Goal: Entertainment & Leisure: Consume media (video, audio)

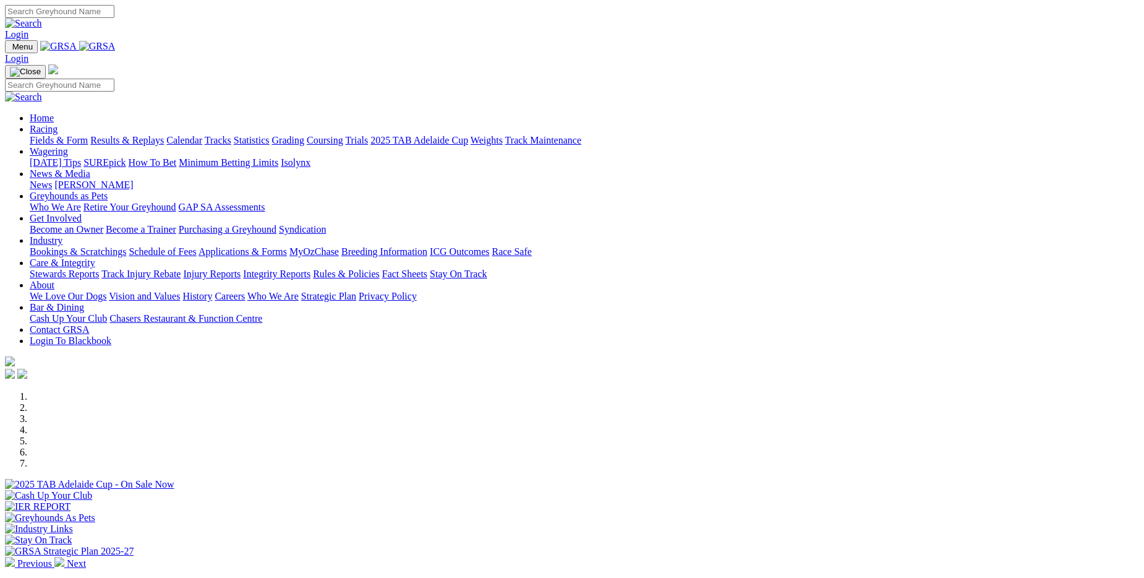
click at [164, 135] on link "Results & Replays" at bounding box center [127, 140] width 74 height 11
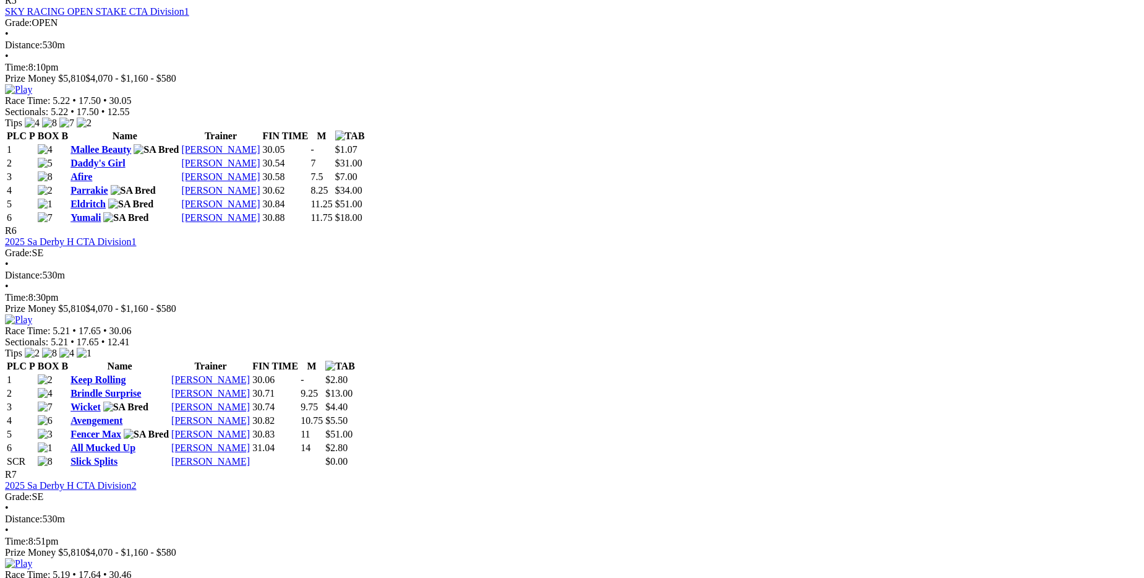
scroll to position [1546, 0]
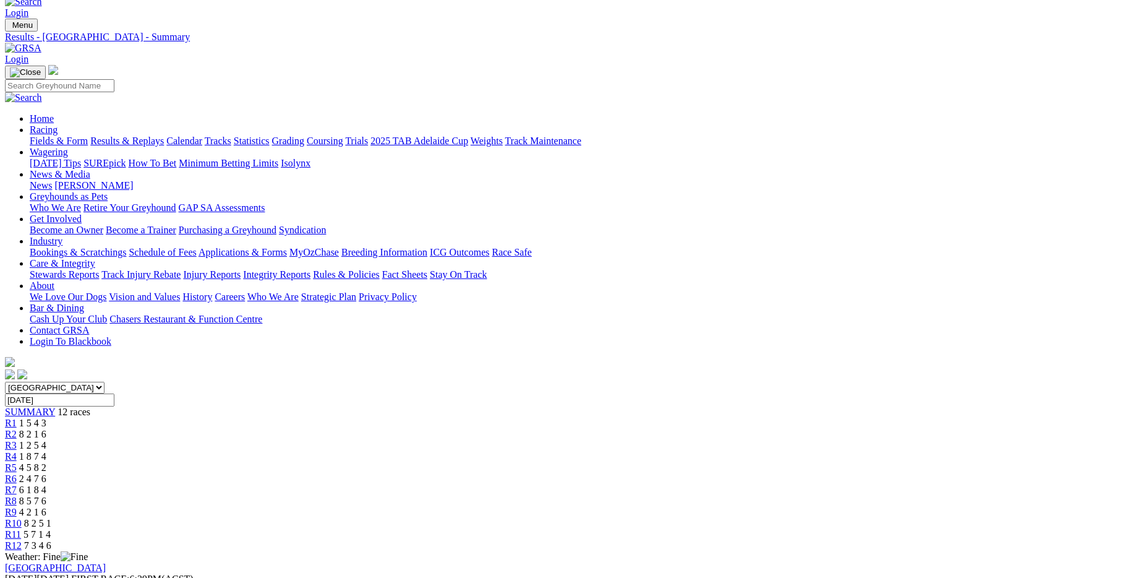
scroll to position [0, 0]
